Goal: Find specific page/section: Find specific page/section

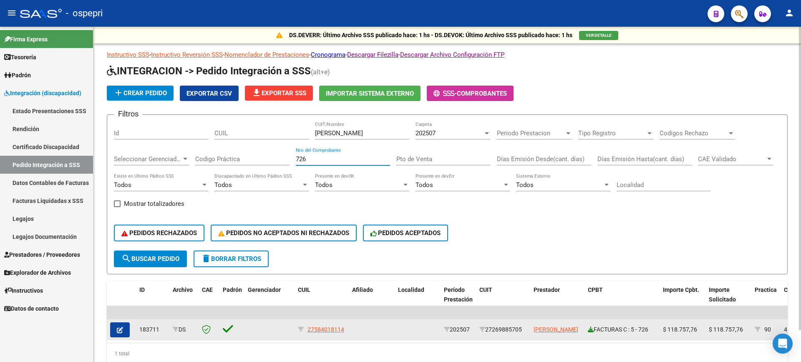
type input "726"
click at [591, 330] on icon at bounding box center [591, 329] width 6 height 6
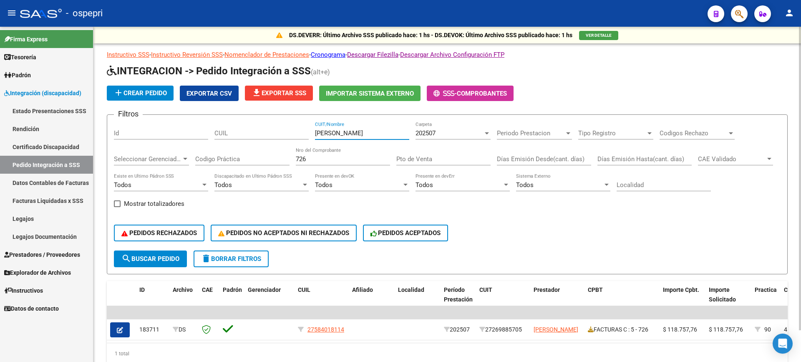
drag, startPoint x: 329, startPoint y: 136, endPoint x: 322, endPoint y: 147, distance: 12.6
click at [322, 147] on div "Filtros Id CUIL [PERSON_NAME] CUIT/Nombre 202507 Carpeta Periodo Prestacion Per…" at bounding box center [447, 185] width 667 height 129
type input "SEVE"
click at [328, 159] on input "726" at bounding box center [343, 159] width 94 height 8
type input "7"
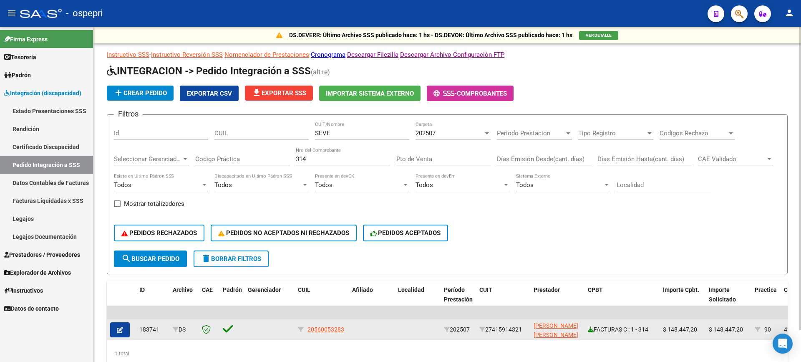
click at [590, 330] on icon at bounding box center [591, 329] width 6 height 6
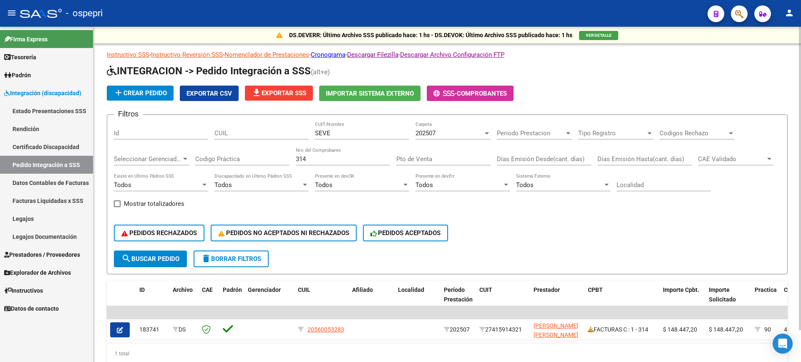
click at [317, 161] on input "314" at bounding box center [343, 159] width 94 height 8
type input "313"
drag, startPoint x: 336, startPoint y: 131, endPoint x: 305, endPoint y: 139, distance: 32.4
click at [305, 139] on div "Filtros Id CUIL SEVE CUIT/Nombre 202507 Carpeta Periodo Prestacion Periodo Pres…" at bounding box center [447, 185] width 667 height 129
type input "SHO"
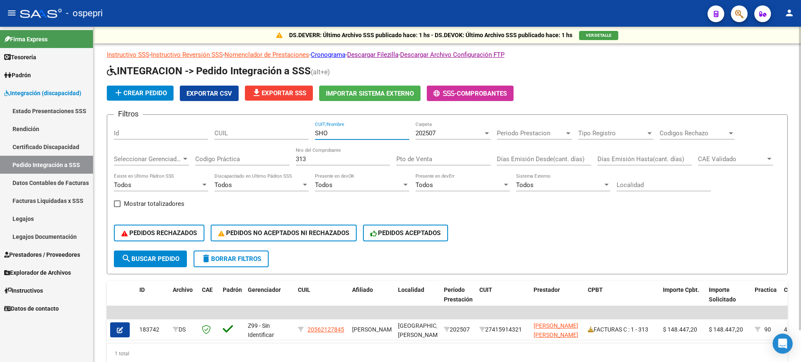
click at [320, 159] on input "313" at bounding box center [343, 159] width 94 height 8
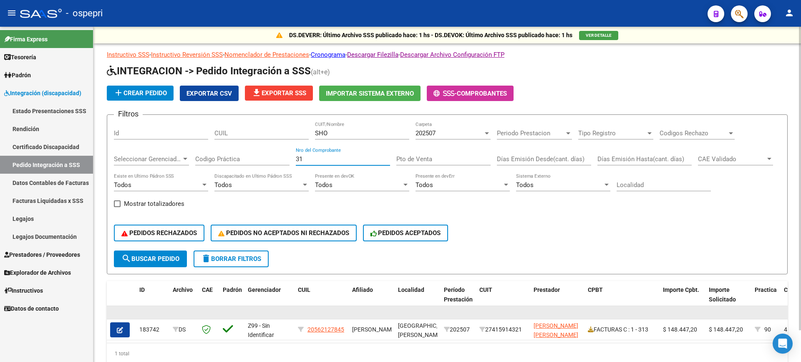
type input "3"
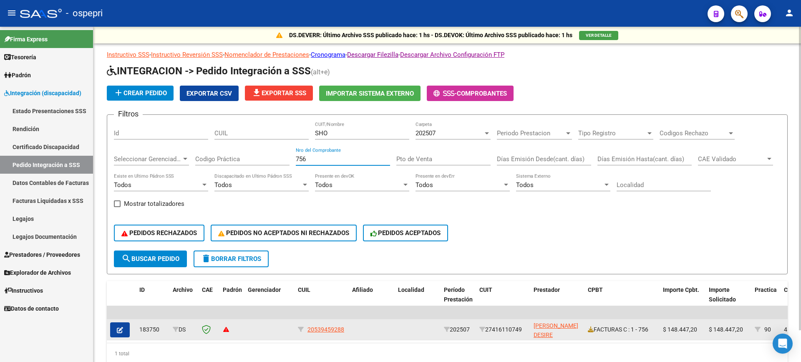
click at [588, 332] on datatable-body-cell "FACTURAS C : 1 - 756" at bounding box center [622, 329] width 75 height 20
click at [591, 328] on icon at bounding box center [591, 329] width 6 height 6
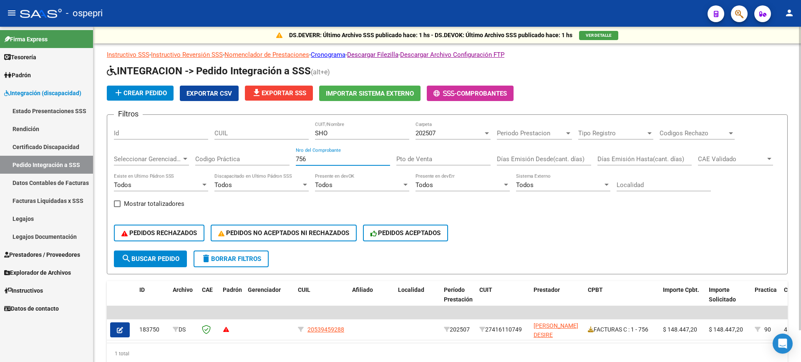
click at [328, 159] on input "756" at bounding box center [343, 159] width 94 height 8
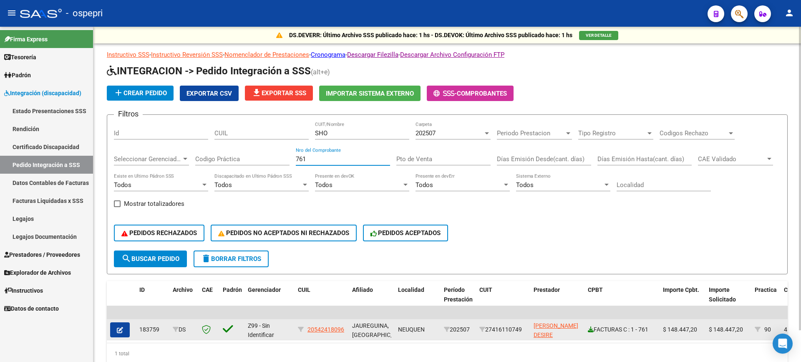
type input "761"
click at [592, 330] on icon at bounding box center [591, 329] width 6 height 6
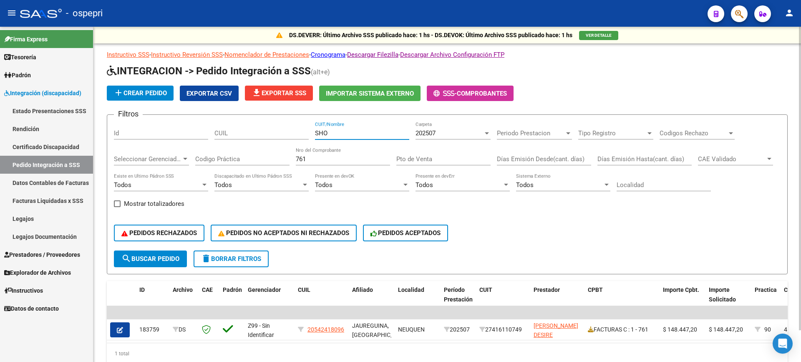
drag, startPoint x: 343, startPoint y: 134, endPoint x: 204, endPoint y: 121, distance: 140.3
click at [174, 134] on div "Filtros Id CUIL SHO CUIT/Nombre 202507 Carpeta Periodo Prestacion Periodo Prest…" at bounding box center [447, 185] width 667 height 129
type input "SILE"
click at [317, 159] on input "761" at bounding box center [343, 159] width 94 height 8
type input "7"
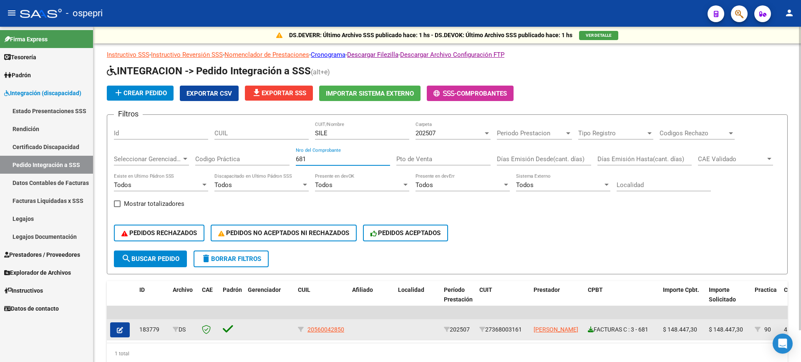
type input "681"
click at [592, 331] on icon at bounding box center [591, 329] width 6 height 6
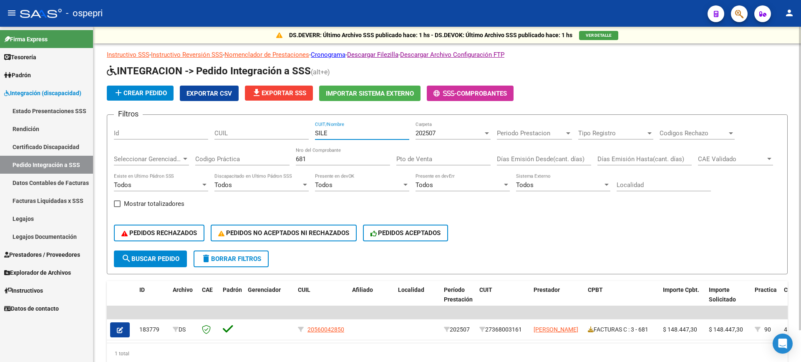
click at [197, 134] on div "Filtros Id CUIL SILE CUIT/Nombre 202507 Carpeta Periodo Prestacion Periodo Pres…" at bounding box center [447, 185] width 667 height 129
type input "[PERSON_NAME]"
click at [355, 161] on input "681" at bounding box center [343, 159] width 94 height 8
type input "6"
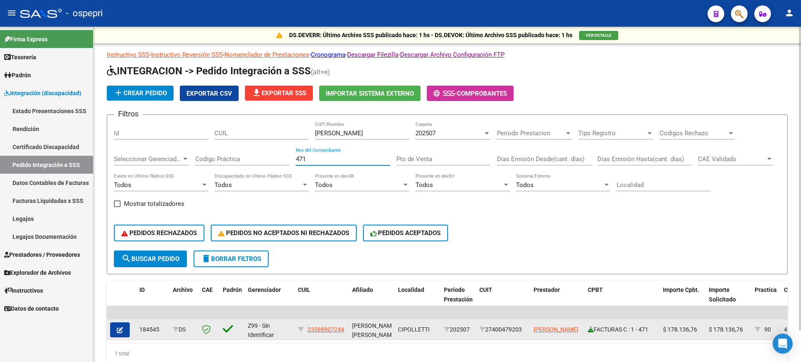
click at [592, 333] on link at bounding box center [591, 329] width 6 height 7
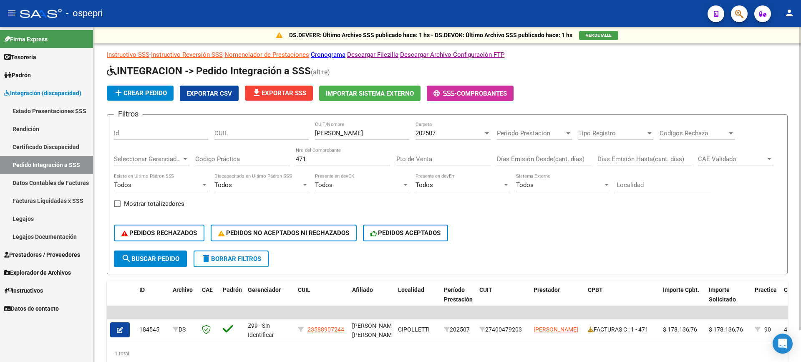
click at [368, 159] on input "471" at bounding box center [343, 159] width 94 height 8
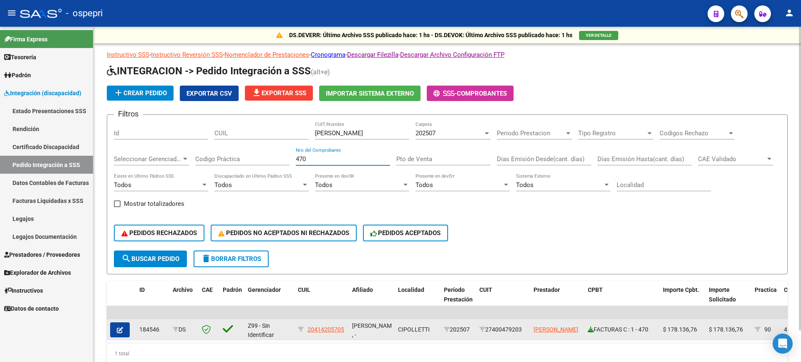
click at [591, 331] on icon at bounding box center [591, 329] width 6 height 6
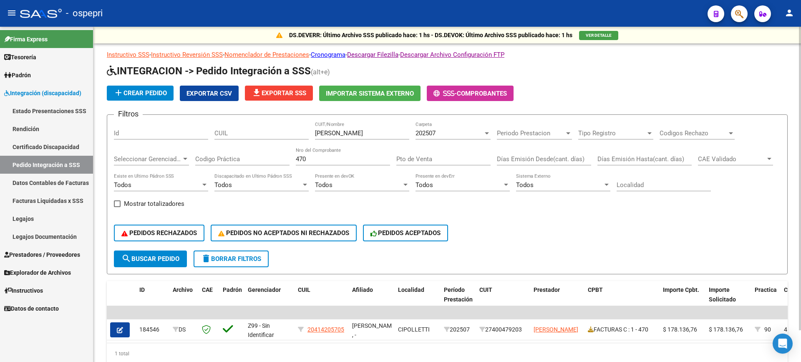
click at [329, 159] on input "470" at bounding box center [343, 159] width 94 height 8
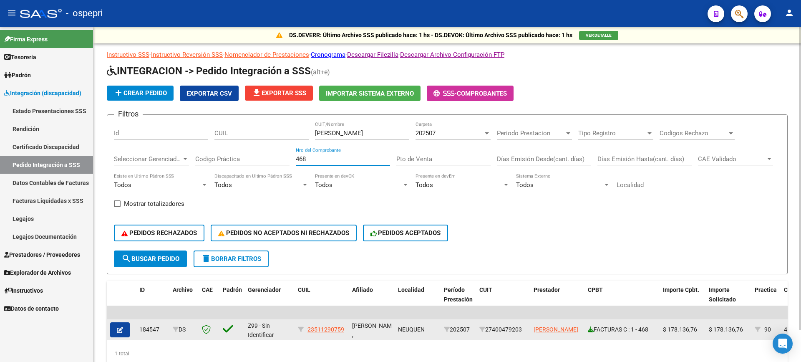
type input "468"
click at [590, 330] on icon at bounding box center [591, 329] width 6 height 6
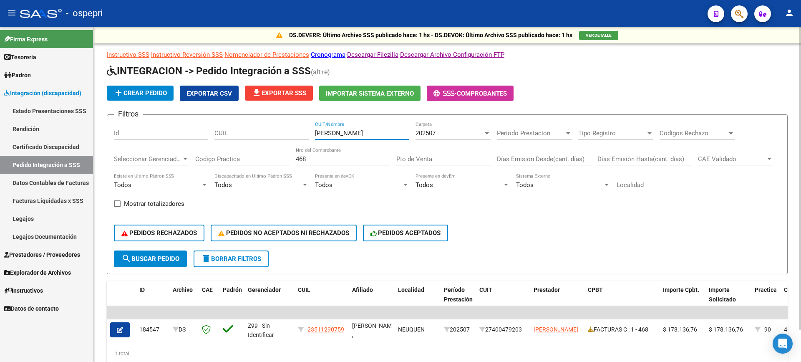
drag, startPoint x: 262, startPoint y: 139, endPoint x: 248, endPoint y: 142, distance: 13.7
click at [248, 142] on div "Filtros Id CUIL [PERSON_NAME] CUIT/Nombre 202507 Carpeta Periodo Prestacion Per…" at bounding box center [447, 185] width 667 height 129
type input "[PERSON_NAME]"
click at [351, 156] on input "468" at bounding box center [343, 159] width 94 height 8
type input "4"
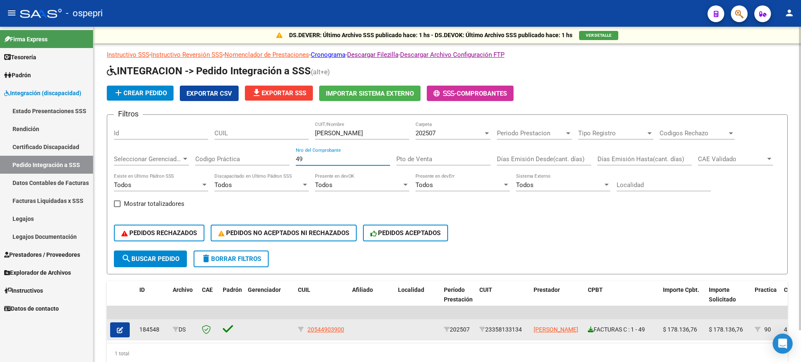
click at [590, 329] on icon at bounding box center [591, 329] width 6 height 6
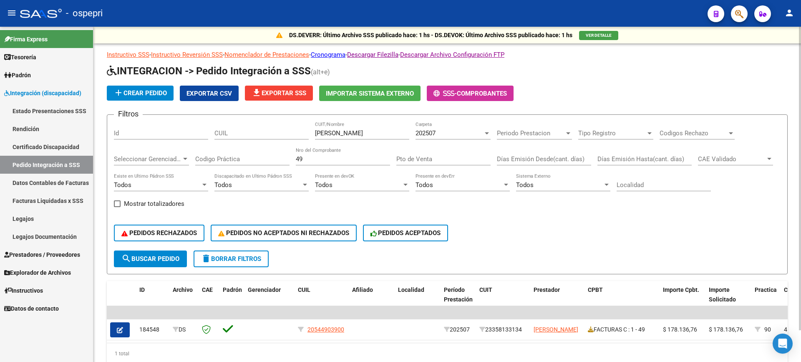
click at [366, 153] on div "49 Nro del Comprobante" at bounding box center [343, 156] width 94 height 18
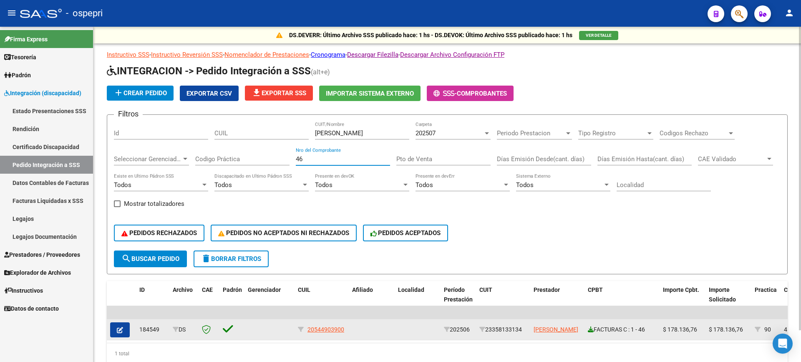
type input "46"
click at [592, 327] on icon at bounding box center [591, 329] width 6 height 6
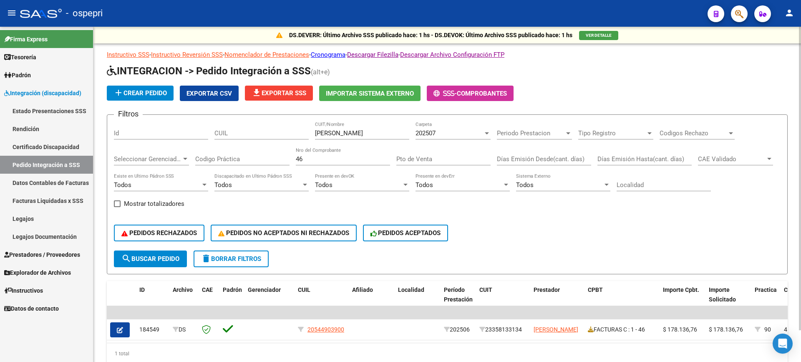
drag, startPoint x: 355, startPoint y: 130, endPoint x: 262, endPoint y: 142, distance: 93.0
click at [262, 142] on div "Filtros Id CUIL [PERSON_NAME] CUIT/Nombre 202507 Carpeta Periodo Prestacion Per…" at bounding box center [447, 185] width 667 height 129
type input "STUTM"
click at [347, 156] on input "46" at bounding box center [343, 159] width 94 height 8
type input "4"
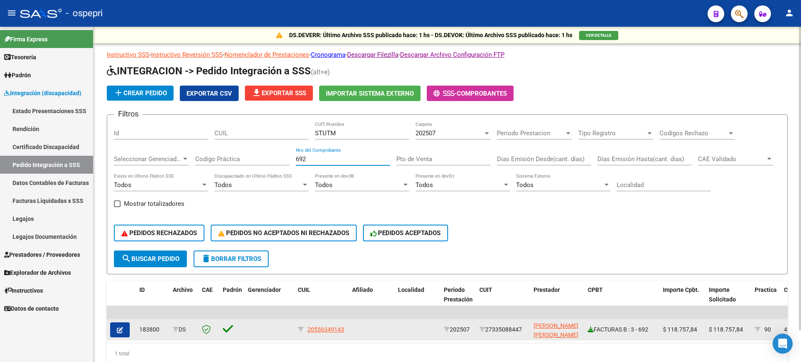
type input "692"
click at [593, 332] on icon at bounding box center [591, 329] width 6 height 6
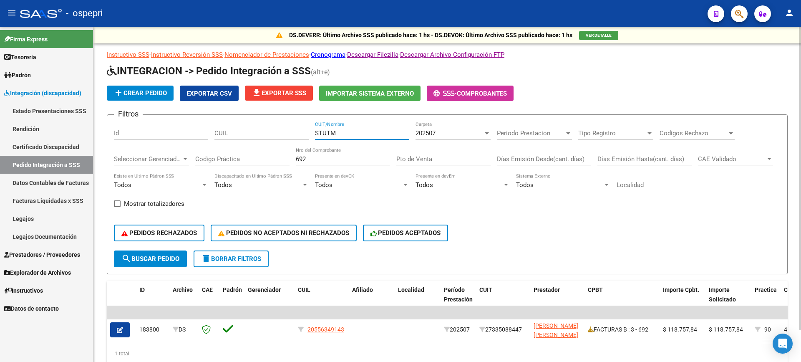
drag, startPoint x: 354, startPoint y: 134, endPoint x: 319, endPoint y: 139, distance: 35.4
click at [319, 139] on div "STUTM CUIT/Nombre" at bounding box center [362, 130] width 94 height 18
type input "SUS"
click at [313, 159] on input "692" at bounding box center [343, 159] width 94 height 8
type input "6"
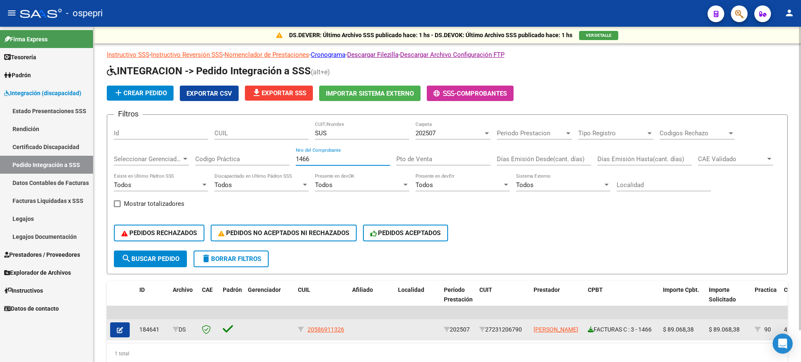
type input "1466"
click at [592, 331] on icon at bounding box center [591, 329] width 6 height 6
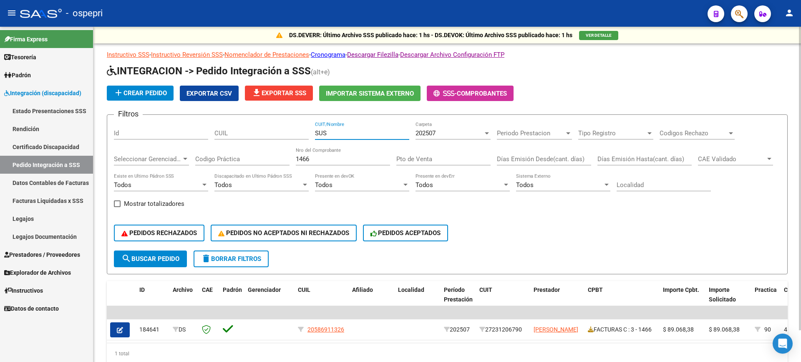
drag, startPoint x: 338, startPoint y: 134, endPoint x: 292, endPoint y: 139, distance: 46.2
click at [293, 139] on div "Filtros Id CUIL SUS CUIT/Nombre 202507 Carpeta Periodo Prestacion Periodo Prest…" at bounding box center [447, 185] width 667 height 129
type input "TORRENT"
drag, startPoint x: 334, startPoint y: 152, endPoint x: 324, endPoint y: 157, distance: 11.2
click at [325, 156] on div "1466 Nro del Comprobante" at bounding box center [343, 156] width 94 height 18
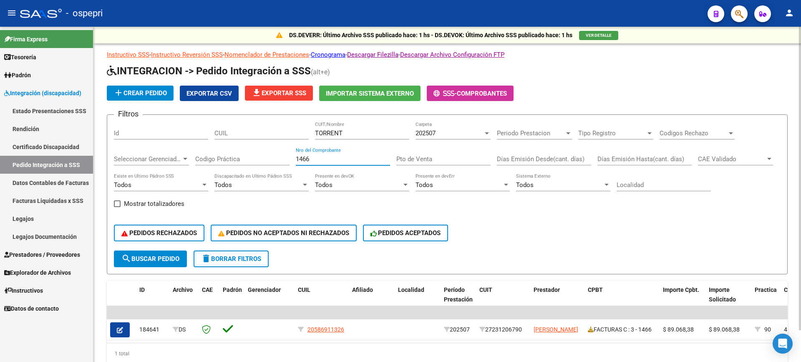
click at [322, 161] on input "1466" at bounding box center [343, 159] width 94 height 8
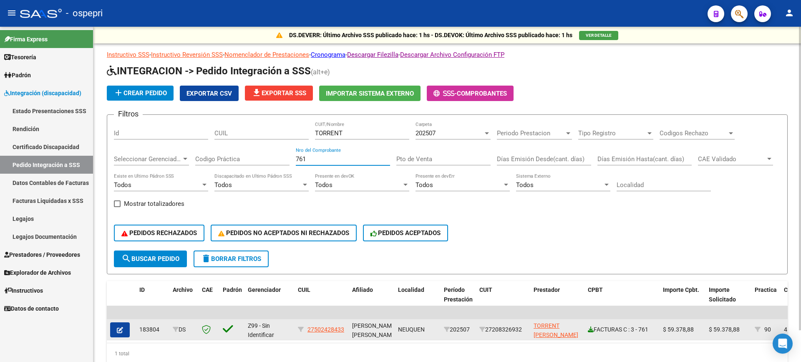
type input "761"
click at [591, 332] on div "FACTURAS C : 3 - 761" at bounding box center [622, 330] width 68 height 10
click at [590, 331] on icon at bounding box center [591, 329] width 6 height 6
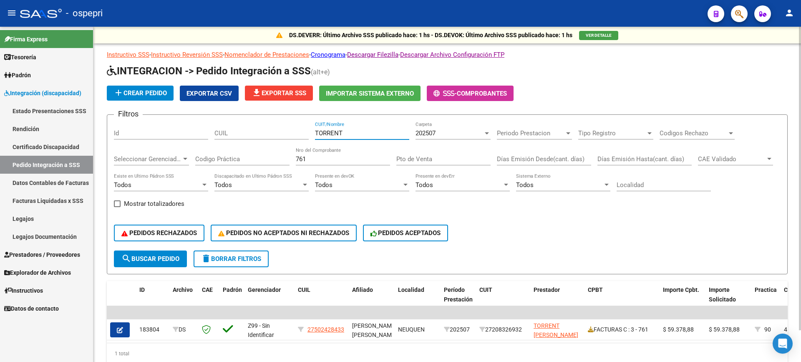
drag, startPoint x: 347, startPoint y: 131, endPoint x: 260, endPoint y: 130, distance: 87.2
click at [260, 130] on div "Filtros Id CUIL TORRENT CUIT/Nombre 202507 Carpeta Periodo Prestacion Periodo P…" at bounding box center [447, 185] width 667 height 129
type input "[PERSON_NAME]"
click at [339, 154] on div "761 Nro del Comprobante" at bounding box center [343, 156] width 94 height 18
type input "7"
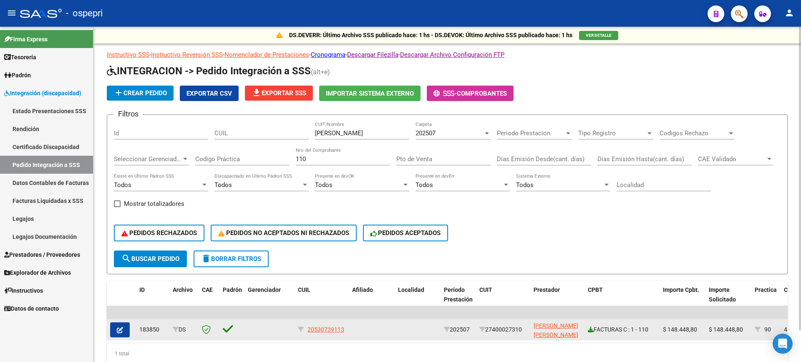
click at [590, 331] on icon at bounding box center [591, 329] width 6 height 6
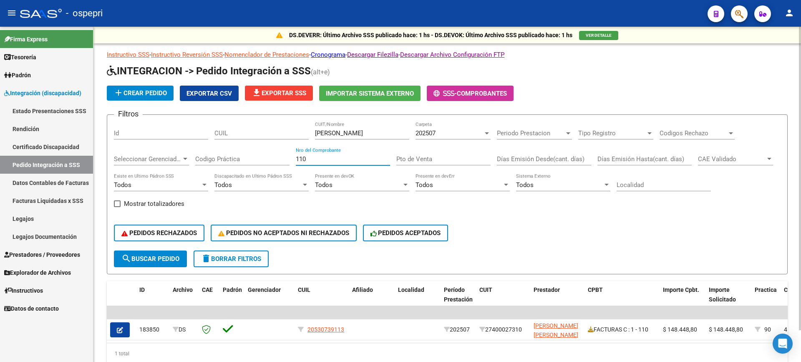
drag, startPoint x: 343, startPoint y: 158, endPoint x: 252, endPoint y: 161, distance: 90.6
click at [253, 160] on div "Filtros Id CUIL [PERSON_NAME] CUIT/Nombre 202507 Carpeta Periodo Prestacion Per…" at bounding box center [447, 185] width 667 height 129
type input "106"
drag, startPoint x: 356, startPoint y: 135, endPoint x: 247, endPoint y: 117, distance: 110.0
click at [247, 117] on form "Filtros Id CUIL [PERSON_NAME] CUIT/Nombre 202507 Carpeta Periodo Prestacion Per…" at bounding box center [447, 194] width 681 height 160
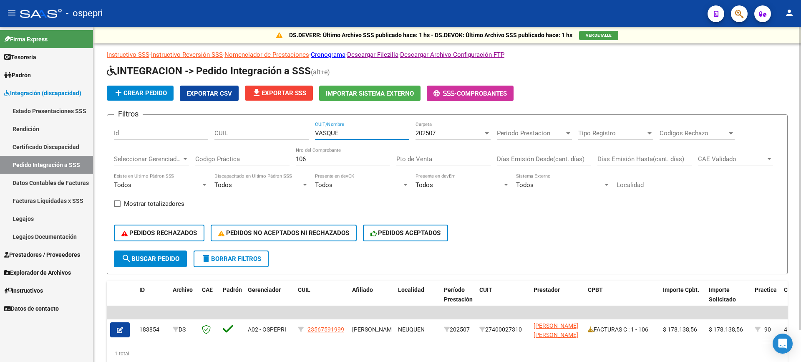
type input "VASQUE"
click at [326, 158] on input "106" at bounding box center [343, 159] width 94 height 8
type input "1"
type input "244"
drag, startPoint x: 361, startPoint y: 136, endPoint x: 262, endPoint y: 137, distance: 98.5
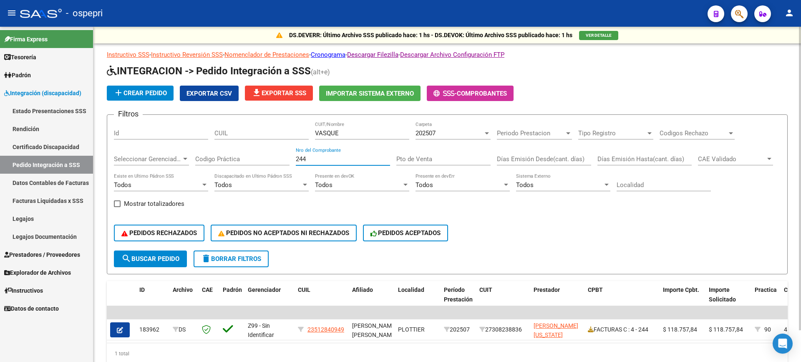
click at [262, 136] on div "Filtros Id CUIL VASQUE CUIT/Nombre 202507 Carpeta Periodo Prestacion Periodo Pr…" at bounding box center [447, 185] width 667 height 129
type input "[PERSON_NAME]"
click at [312, 160] on input "244" at bounding box center [343, 159] width 94 height 8
type input "2"
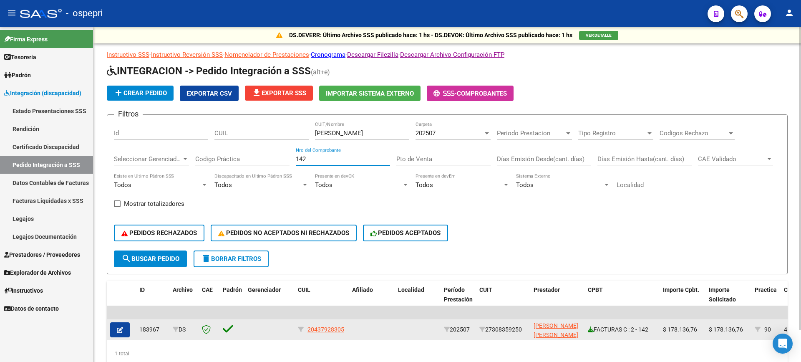
type input "142"
click at [588, 331] on icon at bounding box center [591, 329] width 6 height 6
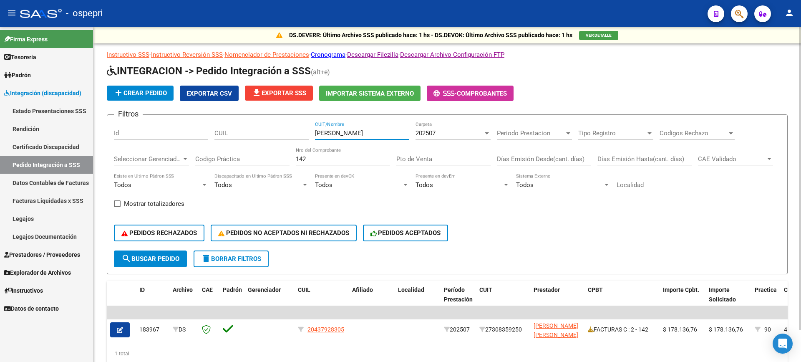
drag, startPoint x: 356, startPoint y: 135, endPoint x: 232, endPoint y: 131, distance: 124.0
click at [232, 132] on div "Filtros Id CUIL [PERSON_NAME] CUIT/Nombre 202507 Carpeta Periodo Prestacion Per…" at bounding box center [447, 185] width 667 height 129
type input "[PERSON_NAME]"
drag, startPoint x: 262, startPoint y: 159, endPoint x: 207, endPoint y: 167, distance: 56.1
click at [207, 167] on div "Filtros Id CUIL [PERSON_NAME] CUIT/Nombre 202507 Carpeta Periodo Prestacion Per…" at bounding box center [447, 185] width 667 height 129
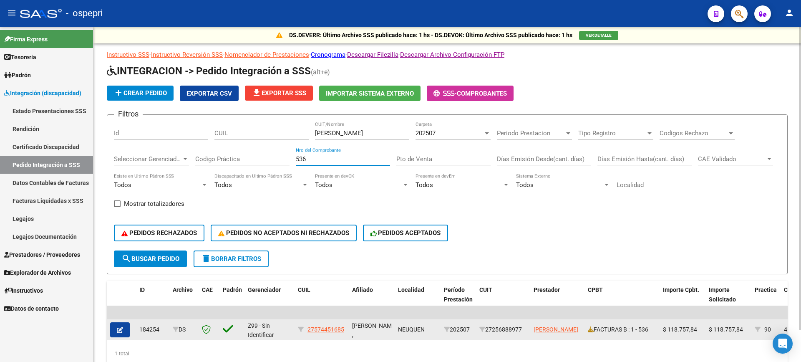
type input "536"
click at [588, 328] on datatable-body-cell "FACTURAS B : 1 - 536" at bounding box center [622, 329] width 75 height 20
click at [595, 328] on div "FACTURAS B : 1 - 536" at bounding box center [622, 330] width 68 height 10
click at [593, 329] on icon at bounding box center [591, 329] width 6 height 6
